Goal: Information Seeking & Learning: Compare options

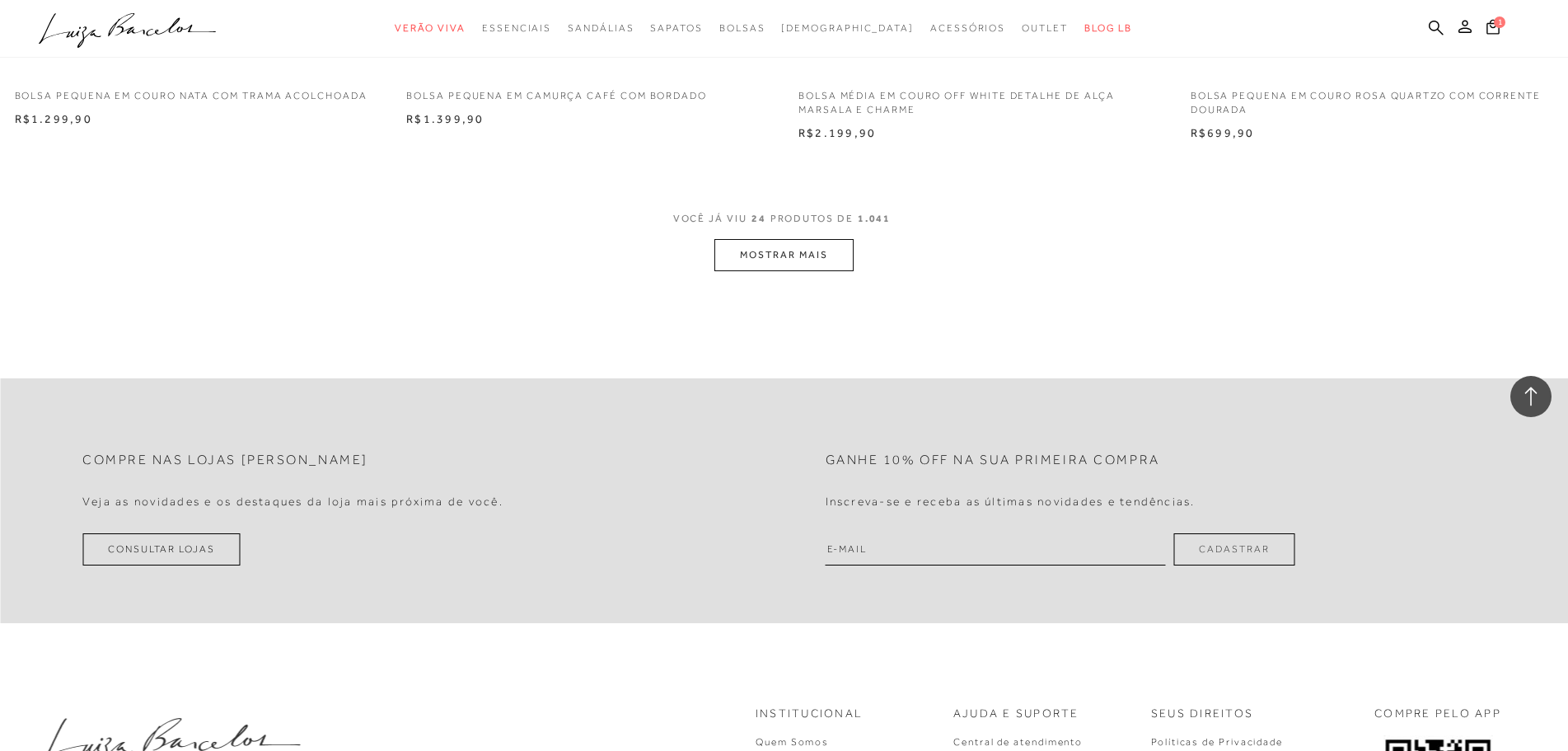
scroll to position [4010, 0]
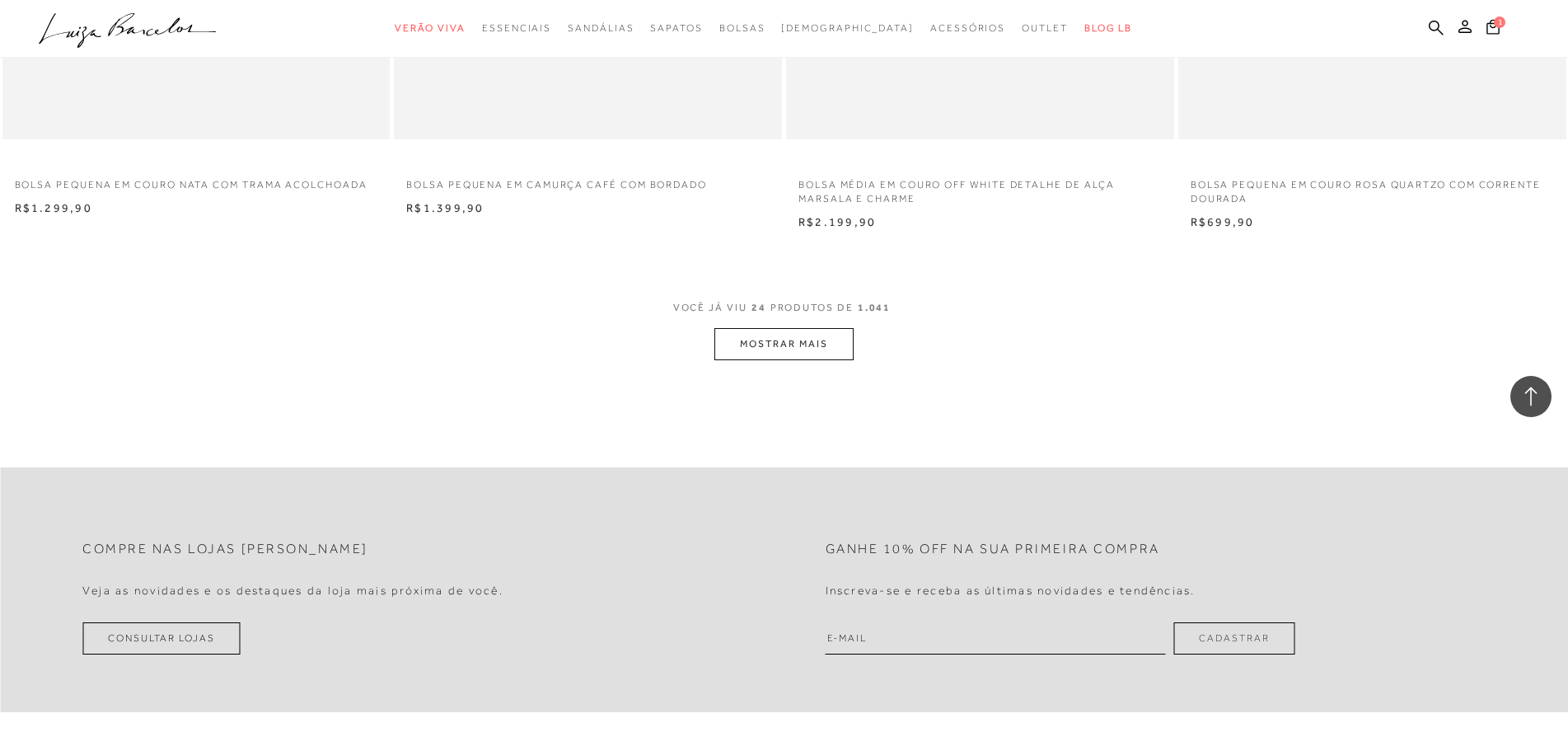
type input "[EMAIL_ADDRESS][DOMAIN_NAME]"
click at [835, 345] on button "MOSTRAR MAIS" at bounding box center [784, 344] width 138 height 32
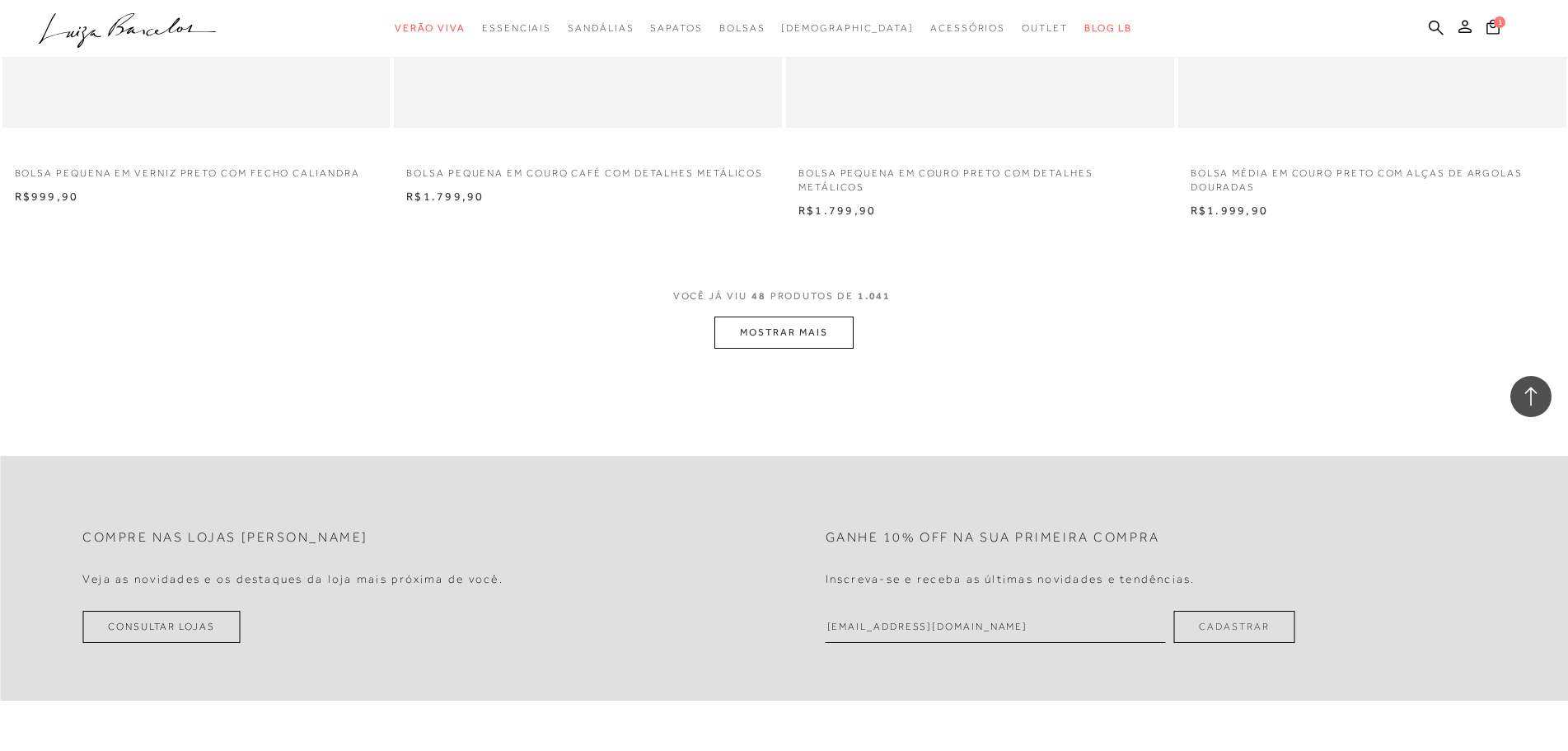
scroll to position [8146, 0]
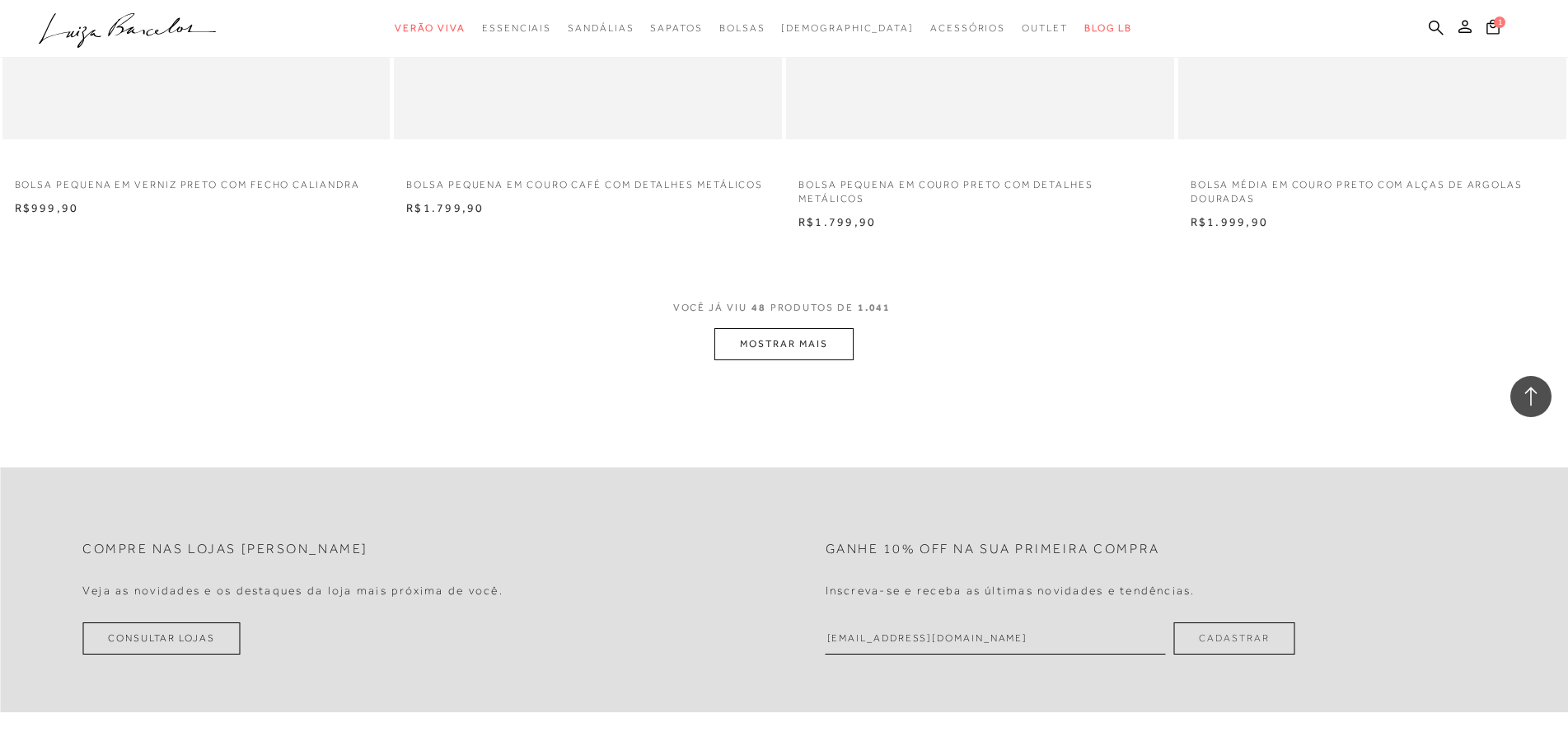
click at [783, 336] on button "MOSTRAR MAIS" at bounding box center [784, 344] width 138 height 32
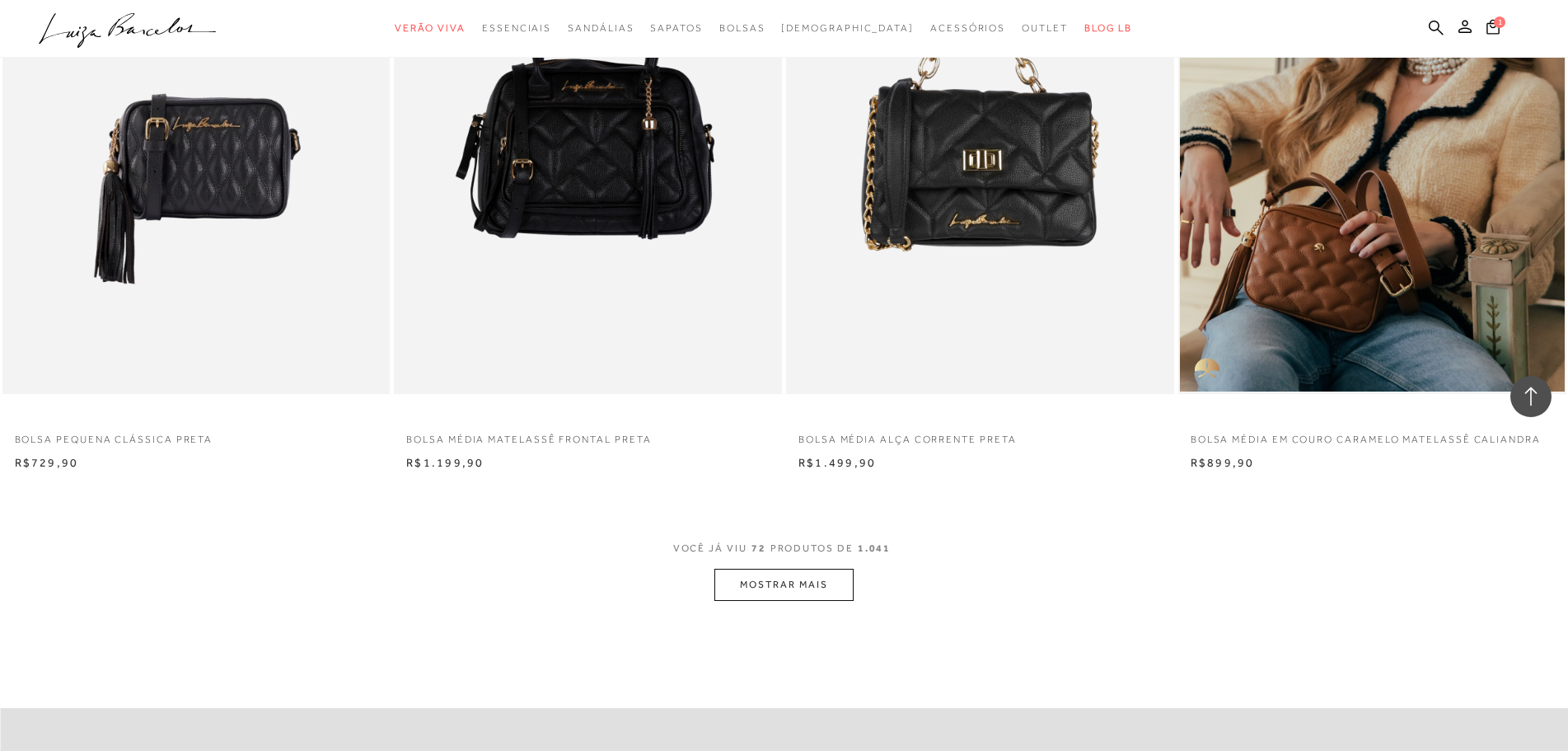
scroll to position [12020, 0]
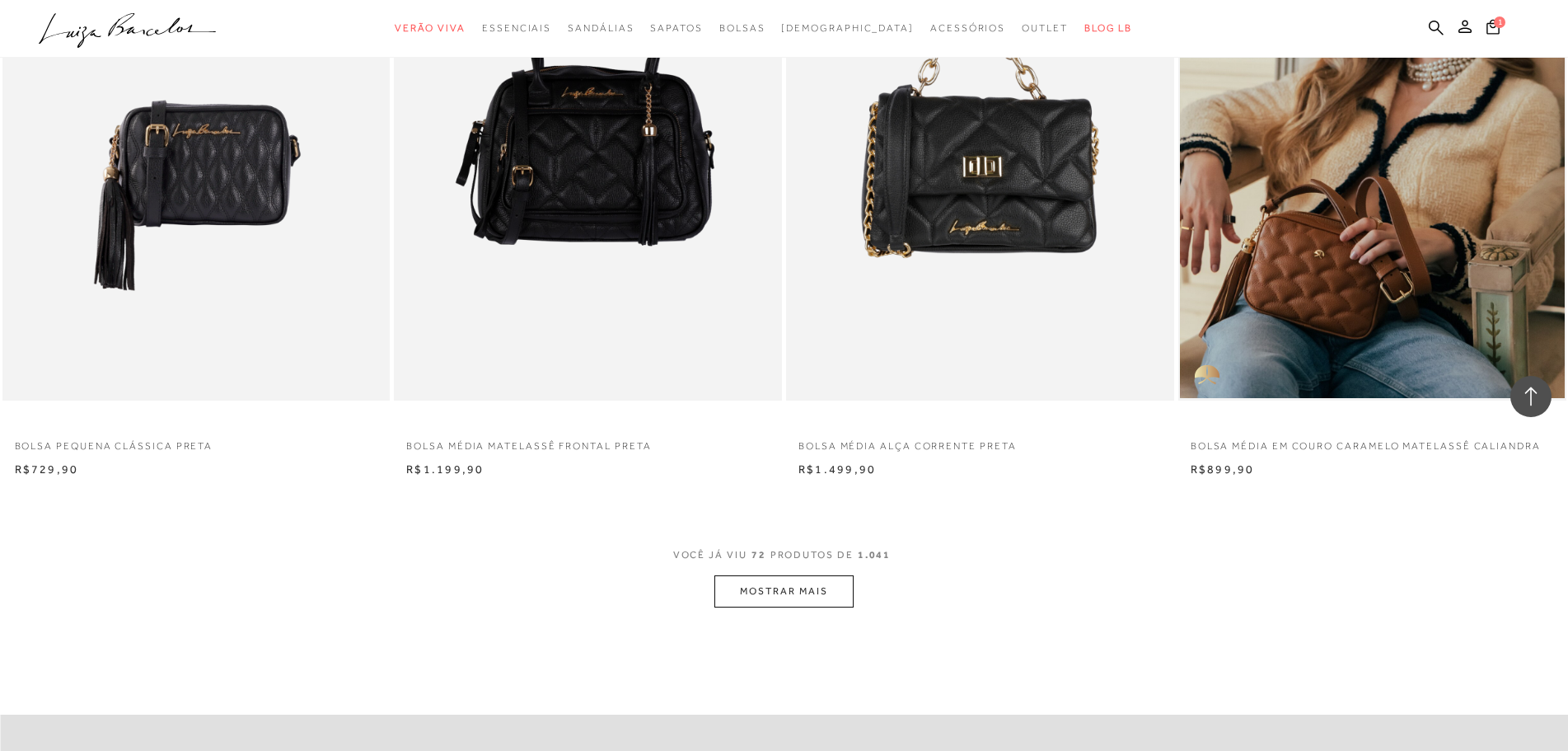
click at [823, 589] on button "MOSTRAR MAIS" at bounding box center [784, 591] width 138 height 32
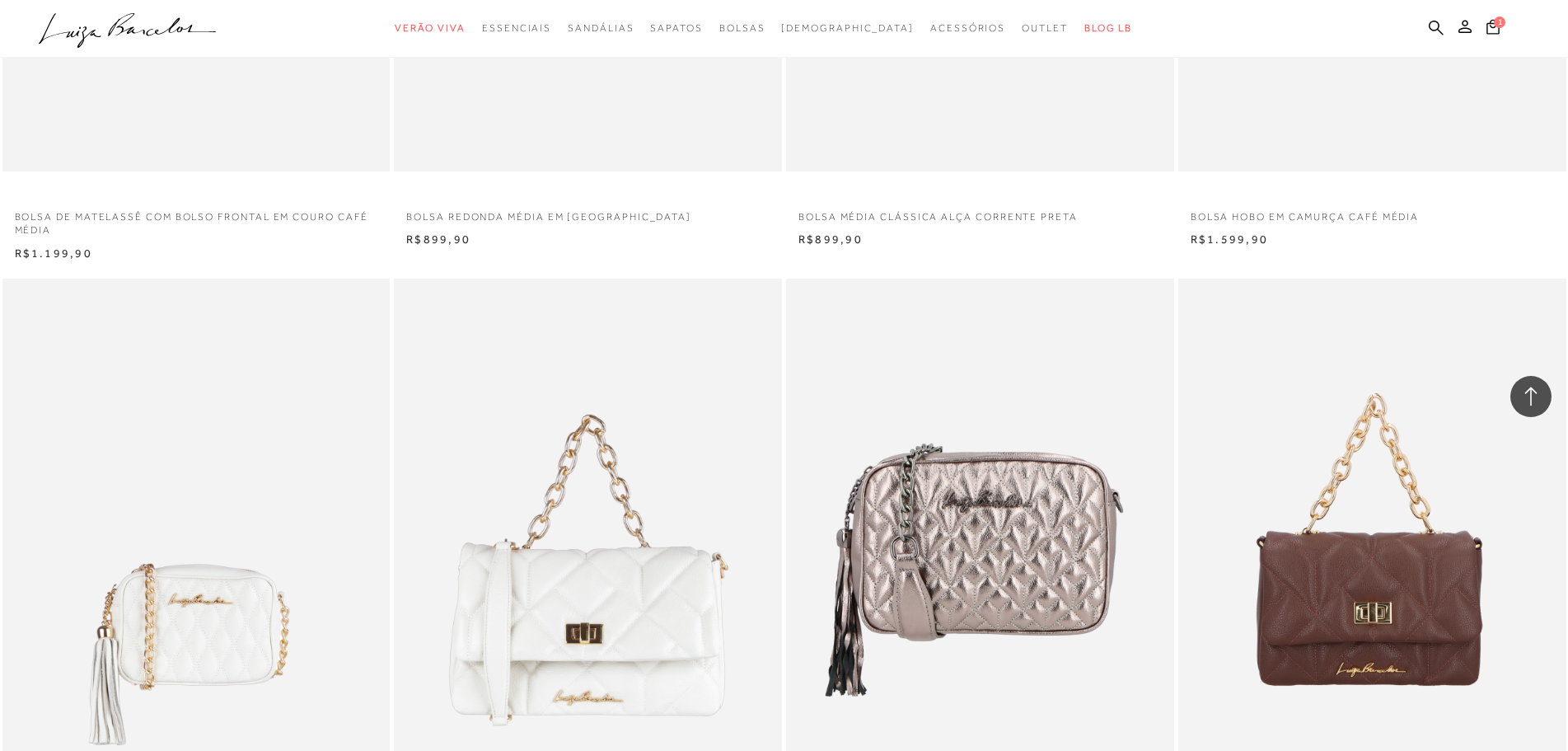
scroll to position [13008, 0]
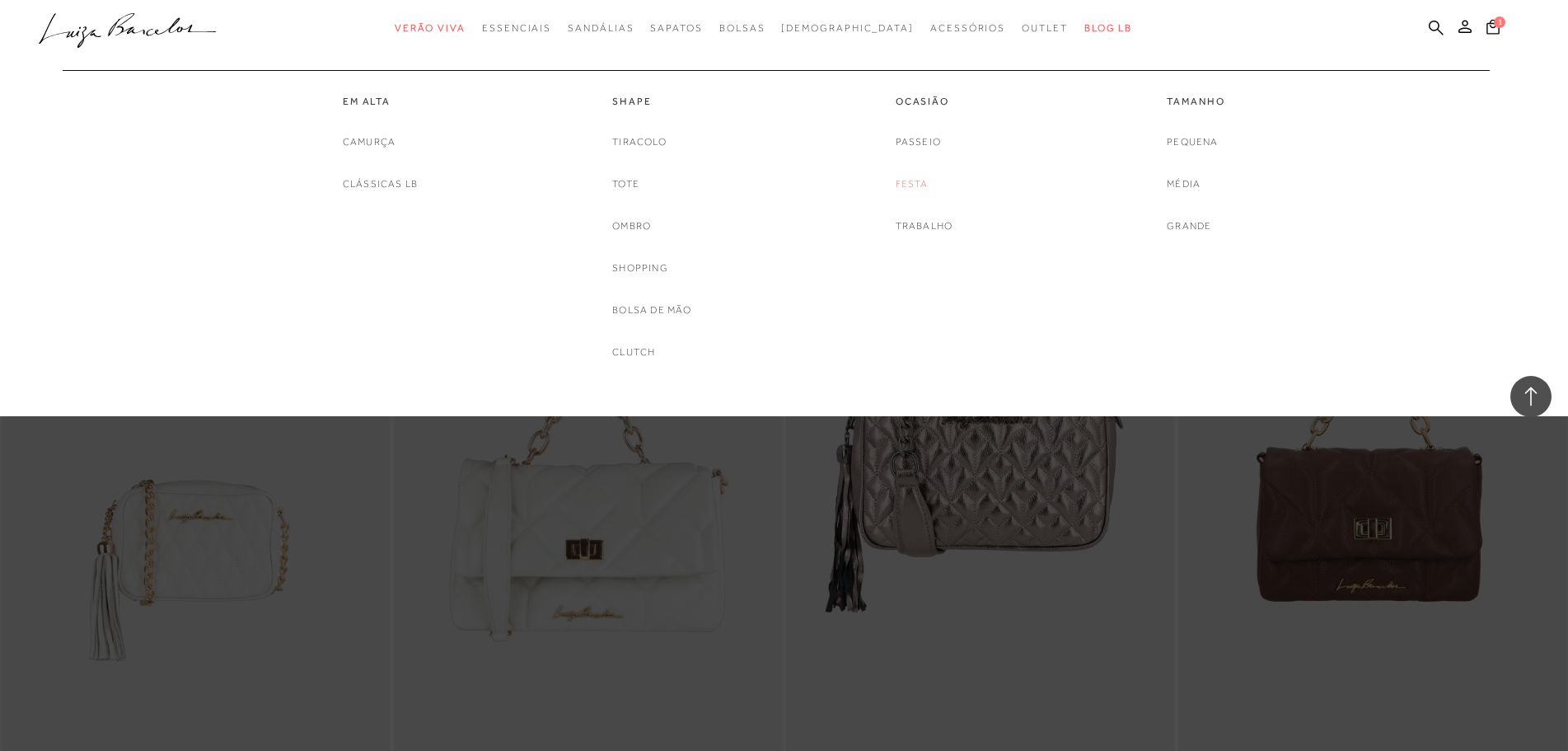
click at [898, 184] on link "Festa" at bounding box center [911, 184] width 33 height 18
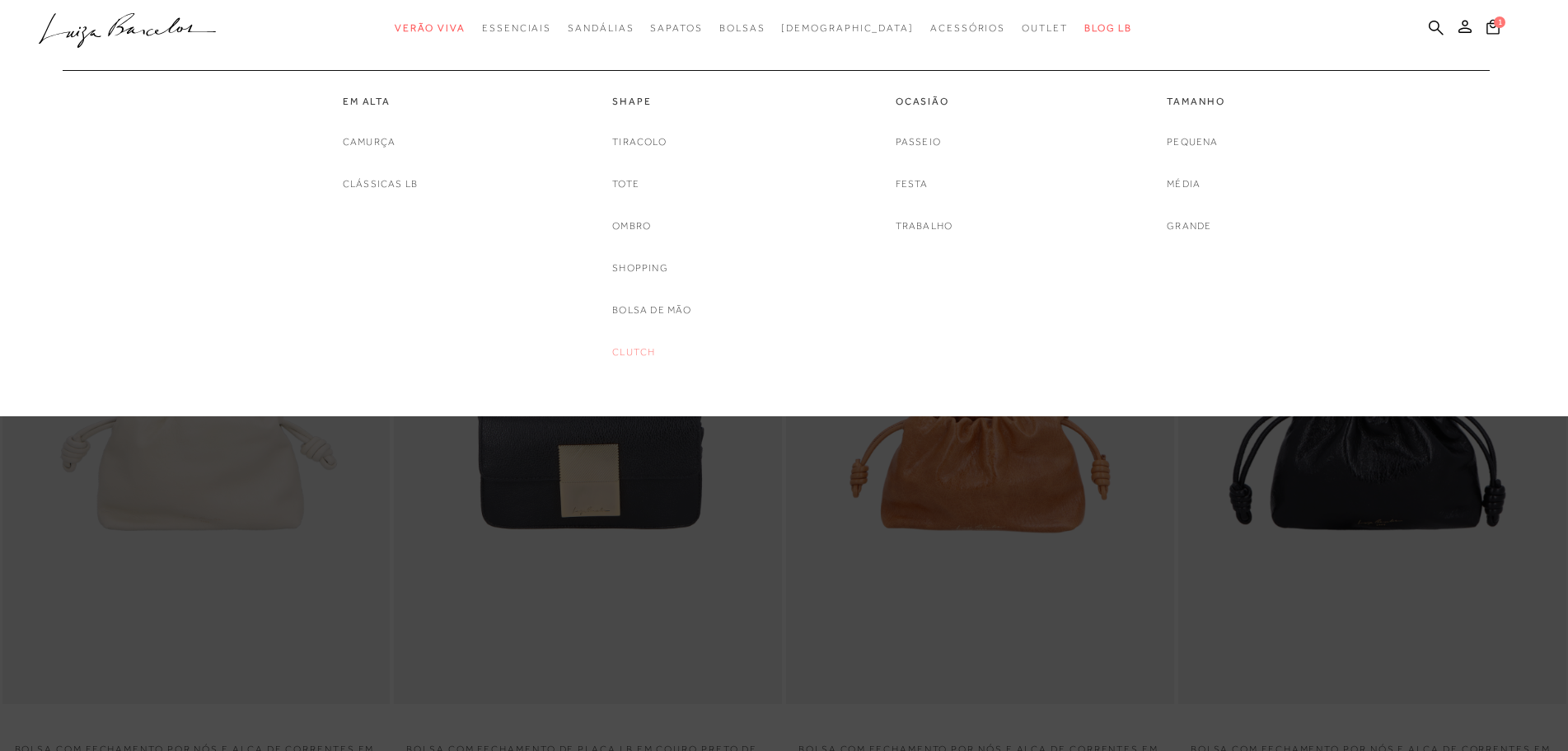
click at [644, 350] on link "Clutch" at bounding box center [634, 353] width 43 height 18
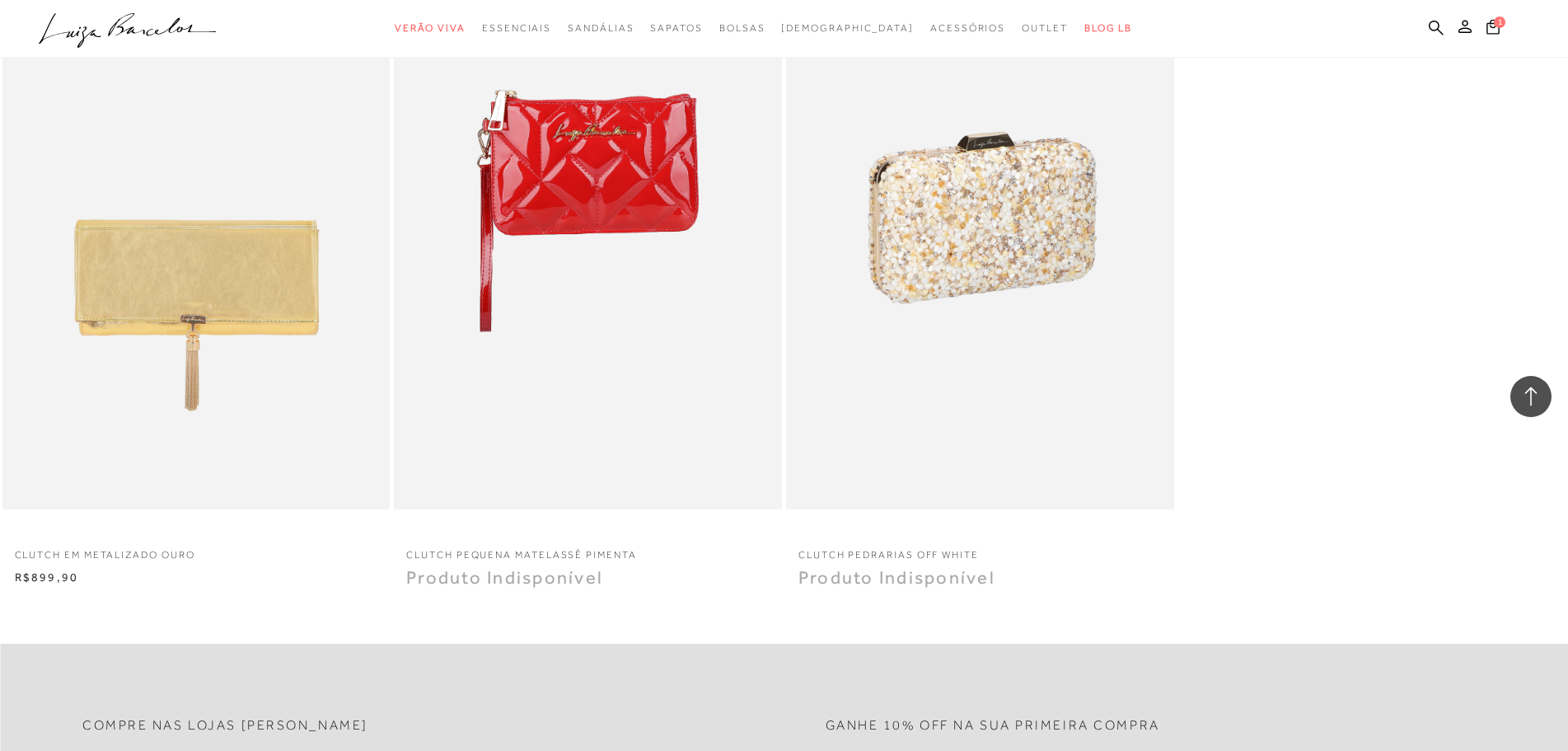
scroll to position [1566, 0]
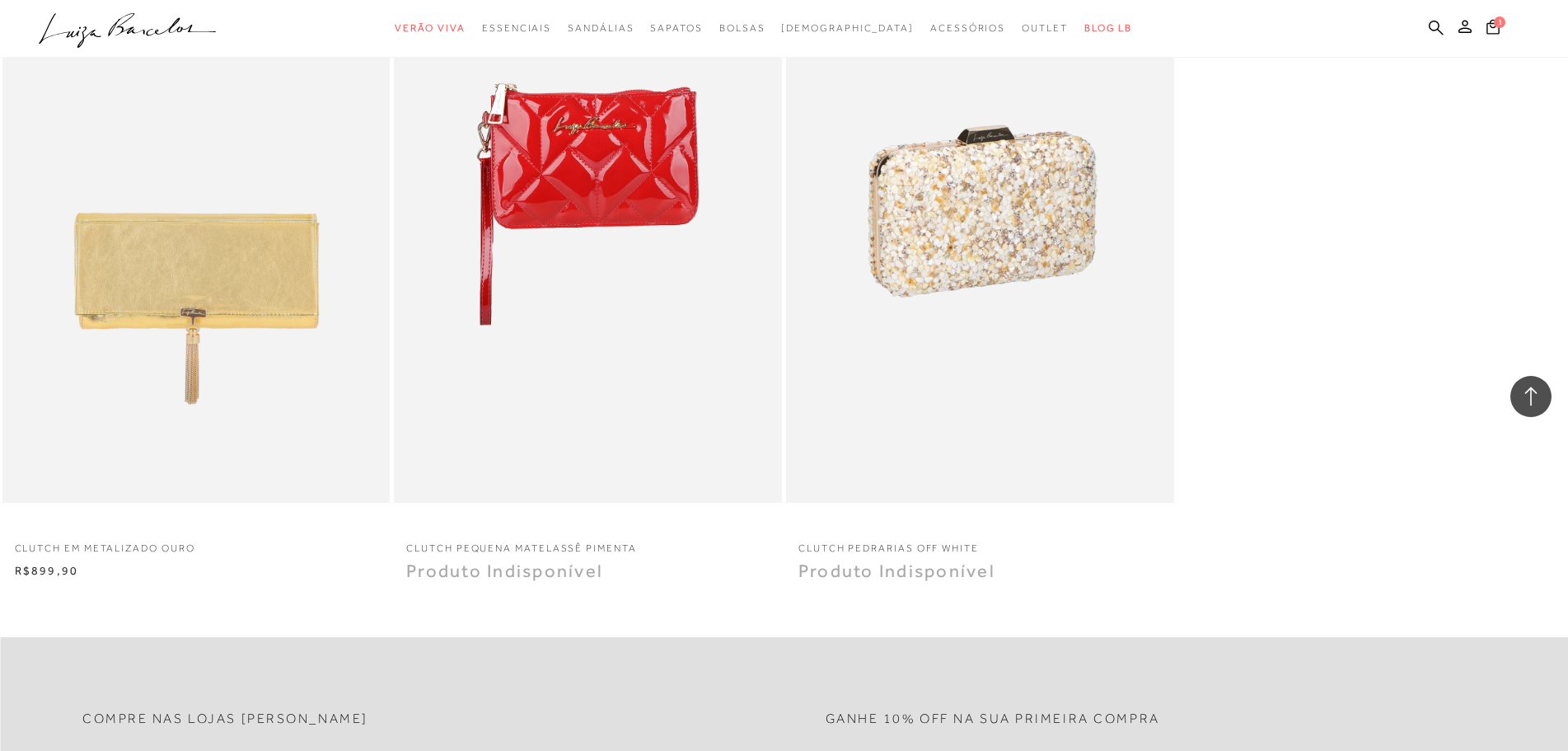
click at [1032, 450] on img at bounding box center [981, 211] width 386 height 582
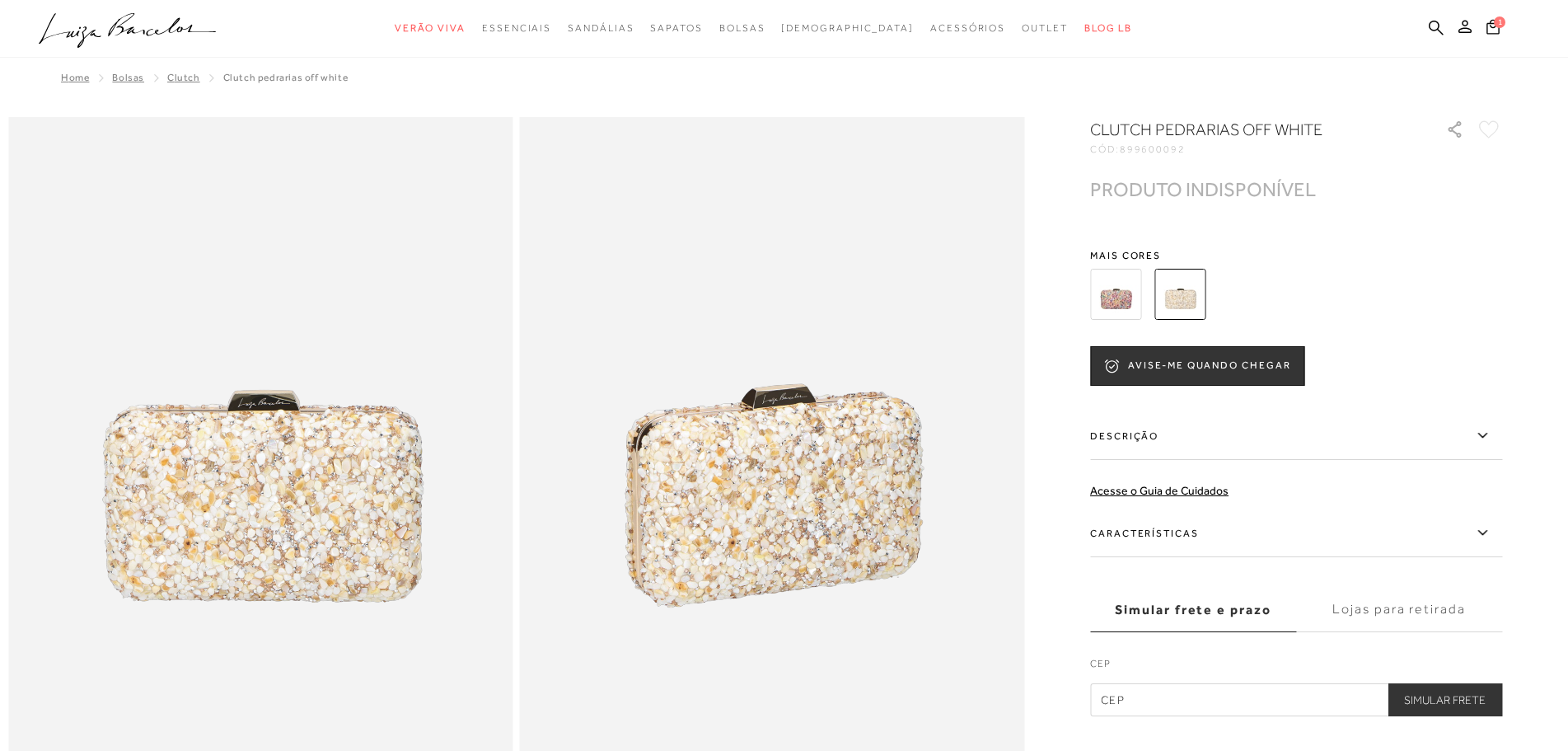
drag, startPoint x: 1127, startPoint y: 147, endPoint x: 1180, endPoint y: 147, distance: 53.0
click at [1180, 147] on div "CÓD: 899600092" at bounding box center [1255, 149] width 330 height 10
copy div "8996000"
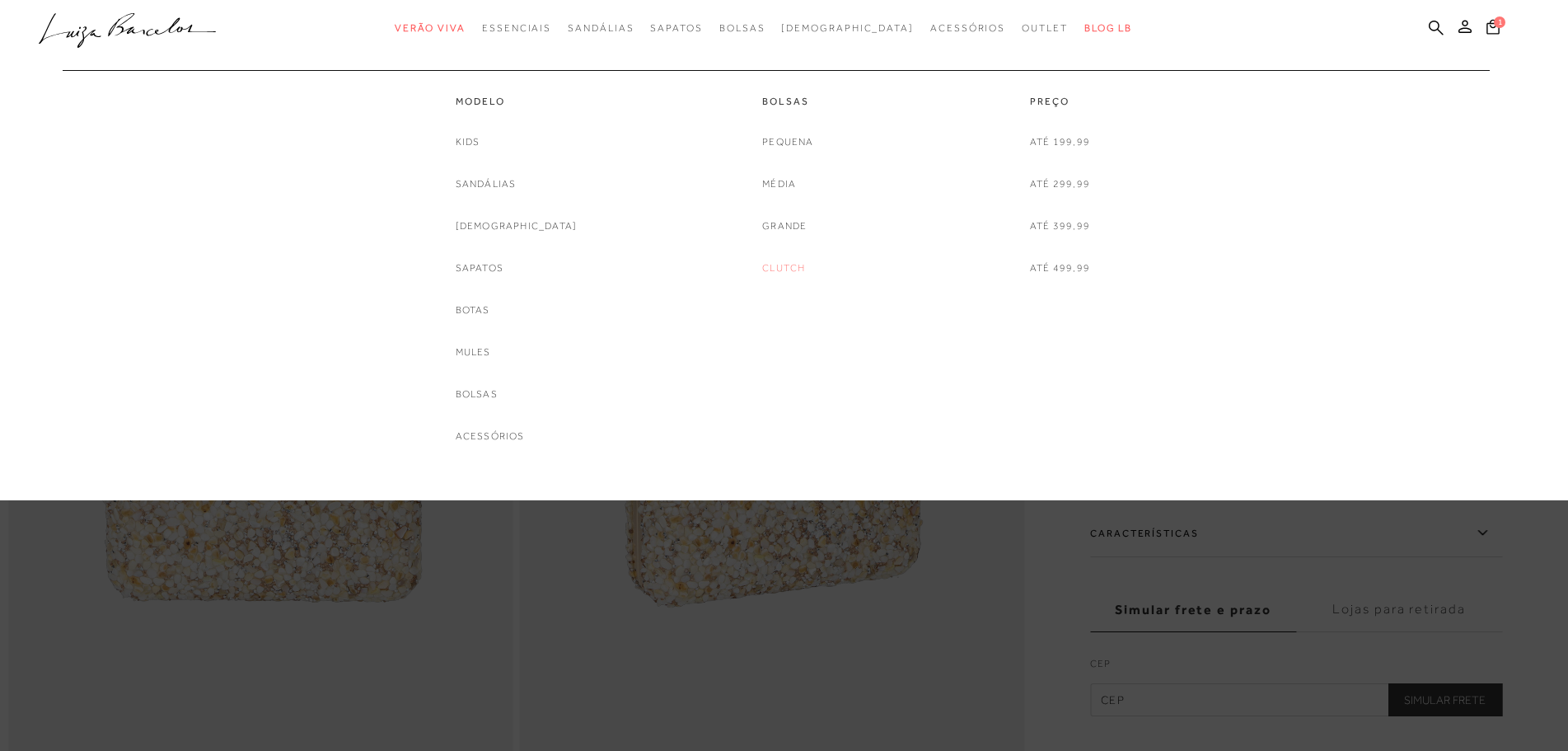
click at [799, 272] on link "Clutch" at bounding box center [784, 269] width 43 height 18
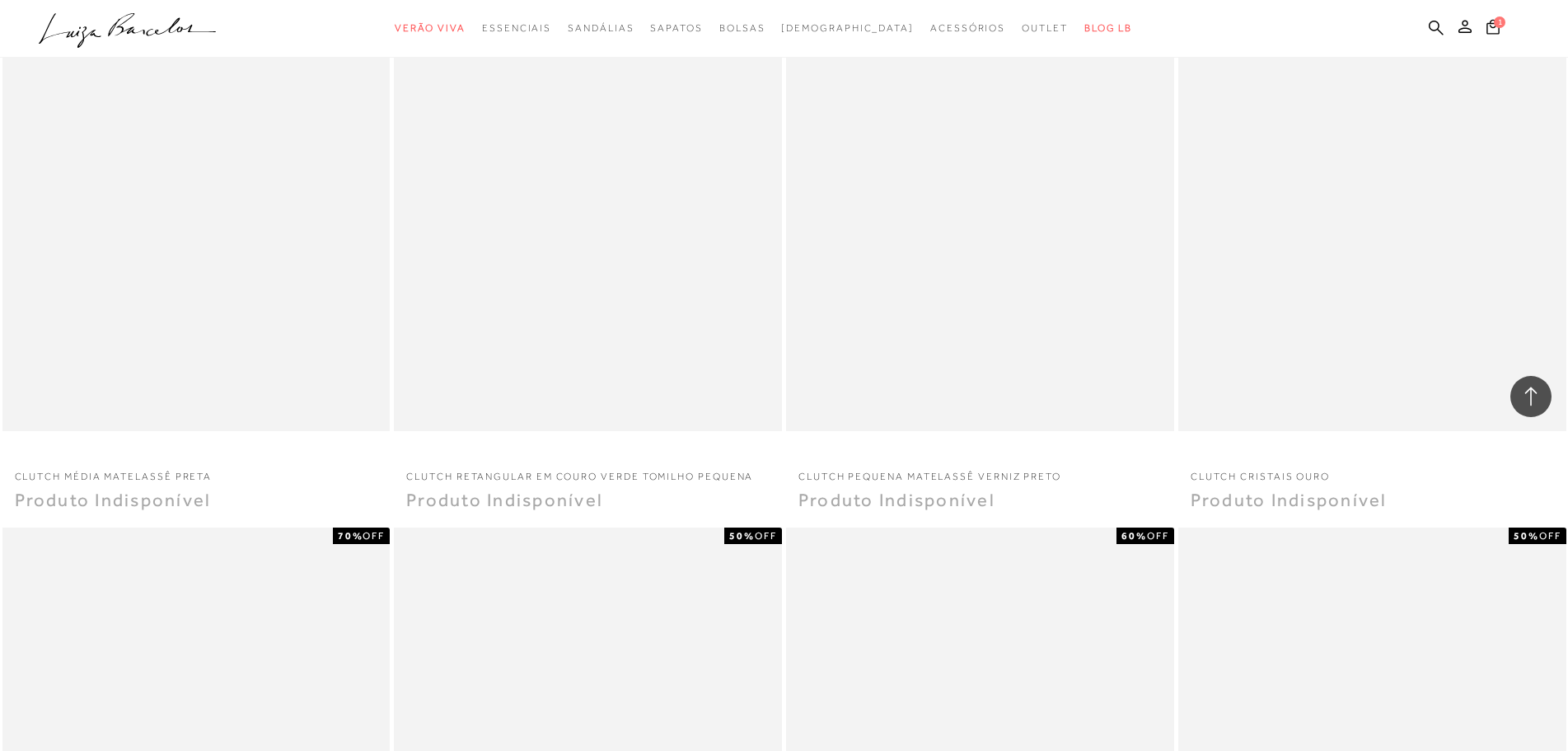
scroll to position [3049, 0]
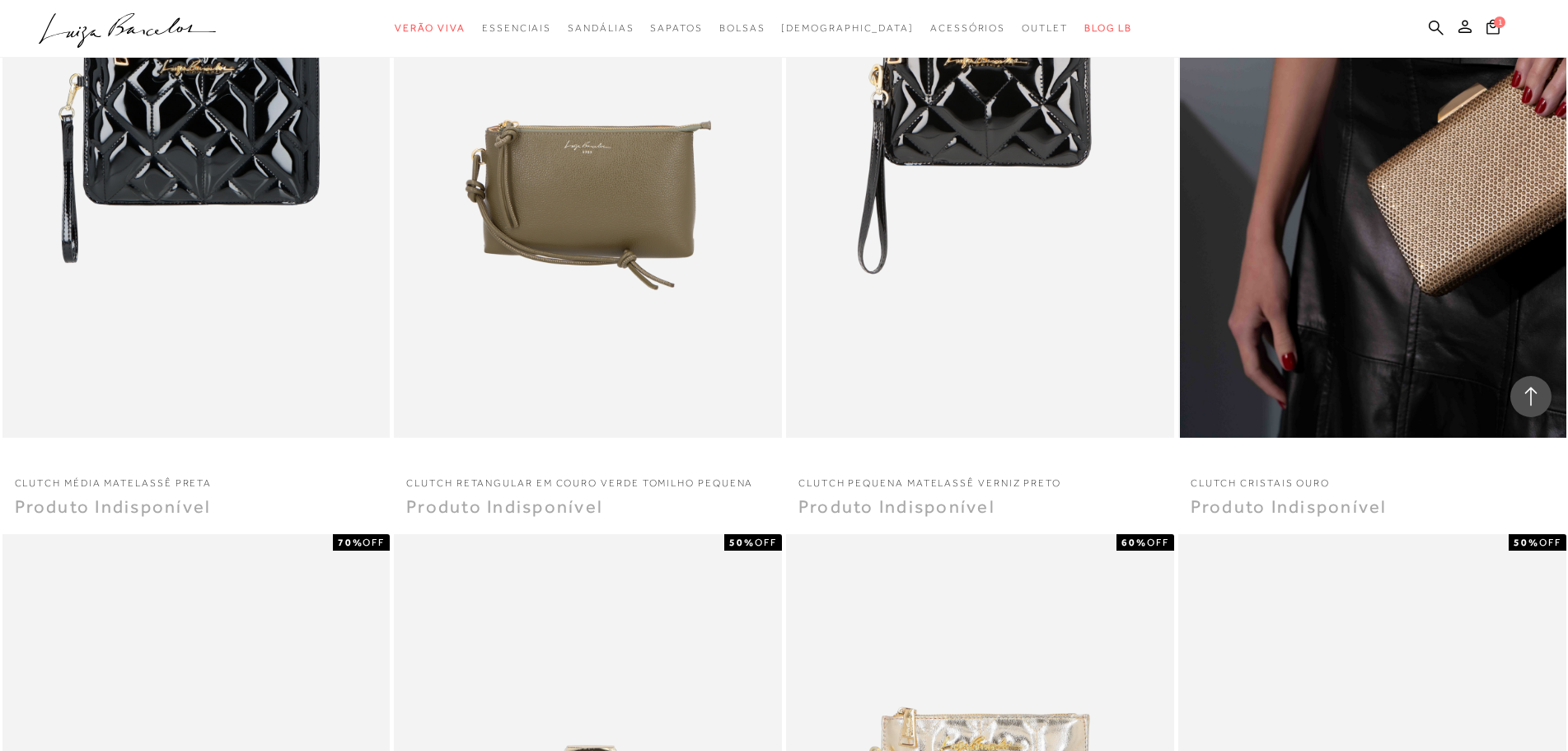
click at [1431, 290] on img at bounding box center [1373, 146] width 386 height 582
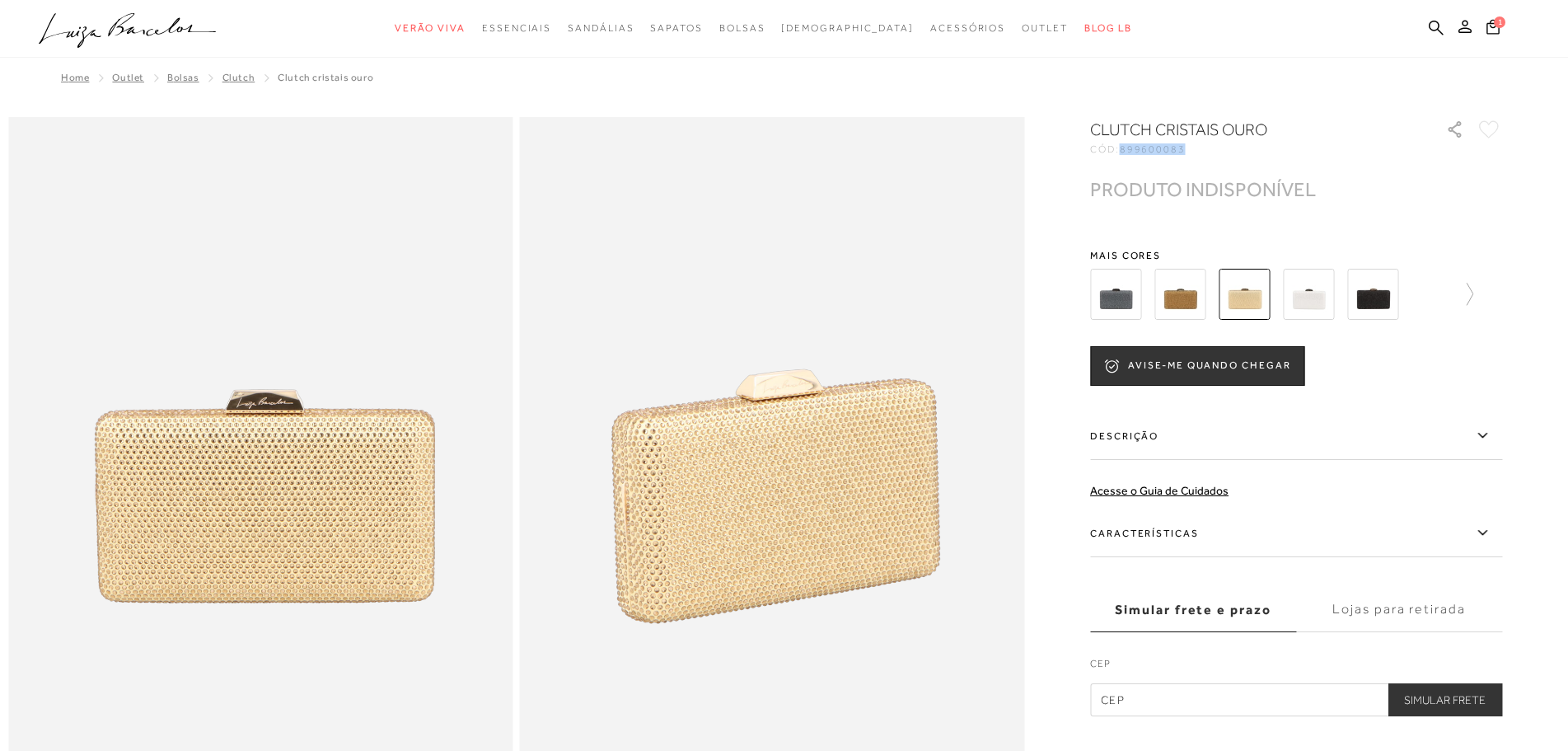
drag, startPoint x: 1131, startPoint y: 151, endPoint x: 1197, endPoint y: 152, distance: 66.0
click at [1197, 152] on div "CÓD: 899600083" at bounding box center [1255, 149] width 330 height 10
